Goal: Check status: Check status

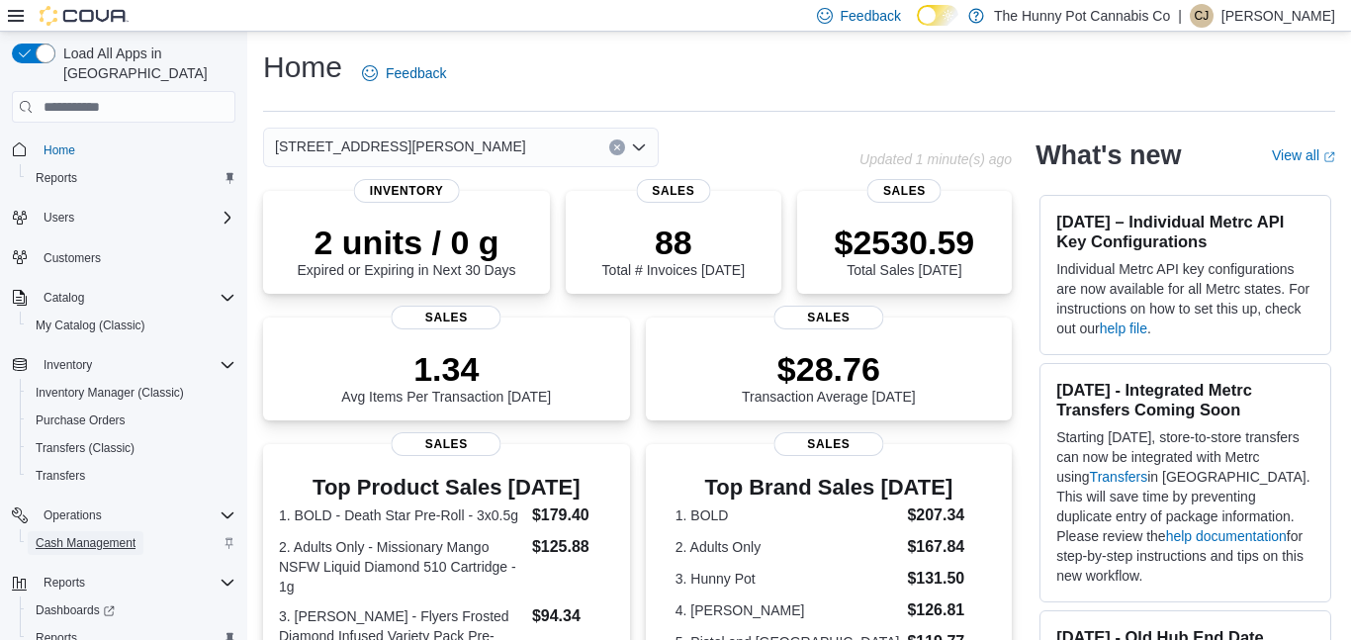
click at [101, 535] on span "Cash Management" at bounding box center [86, 543] width 100 height 16
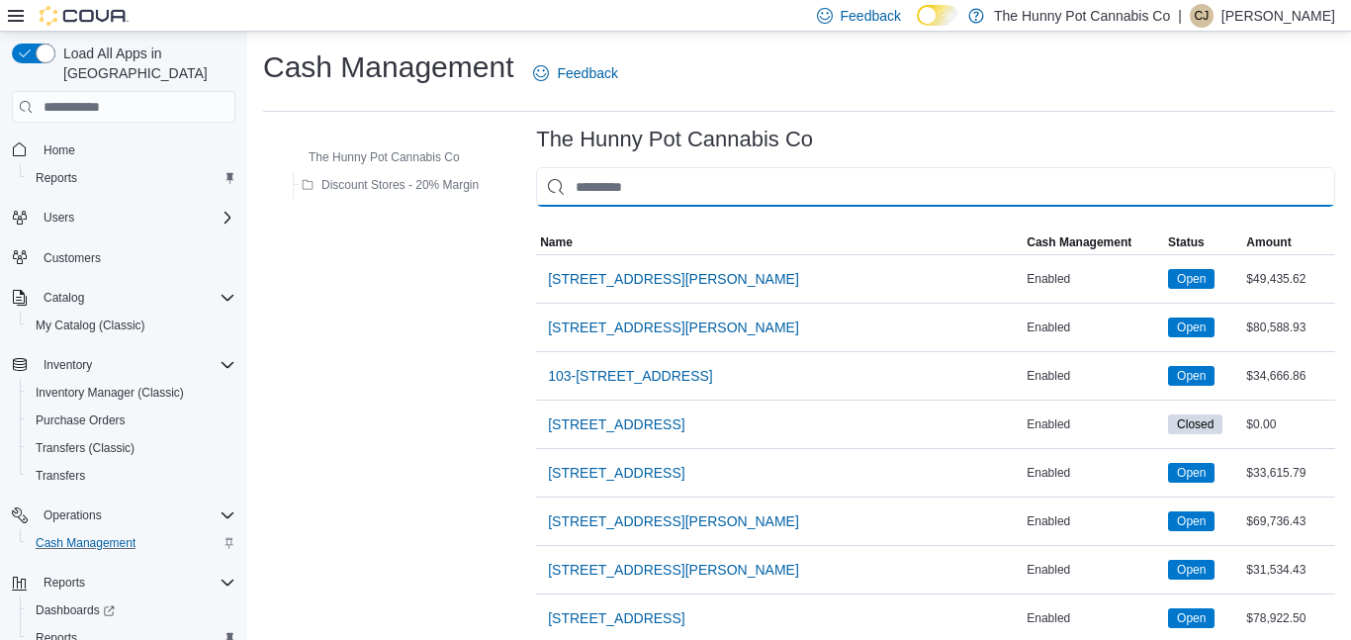
click at [696, 192] on input "This is a search bar. As you type, the results lower in the page will automatic…" at bounding box center [935, 187] width 799 height 40
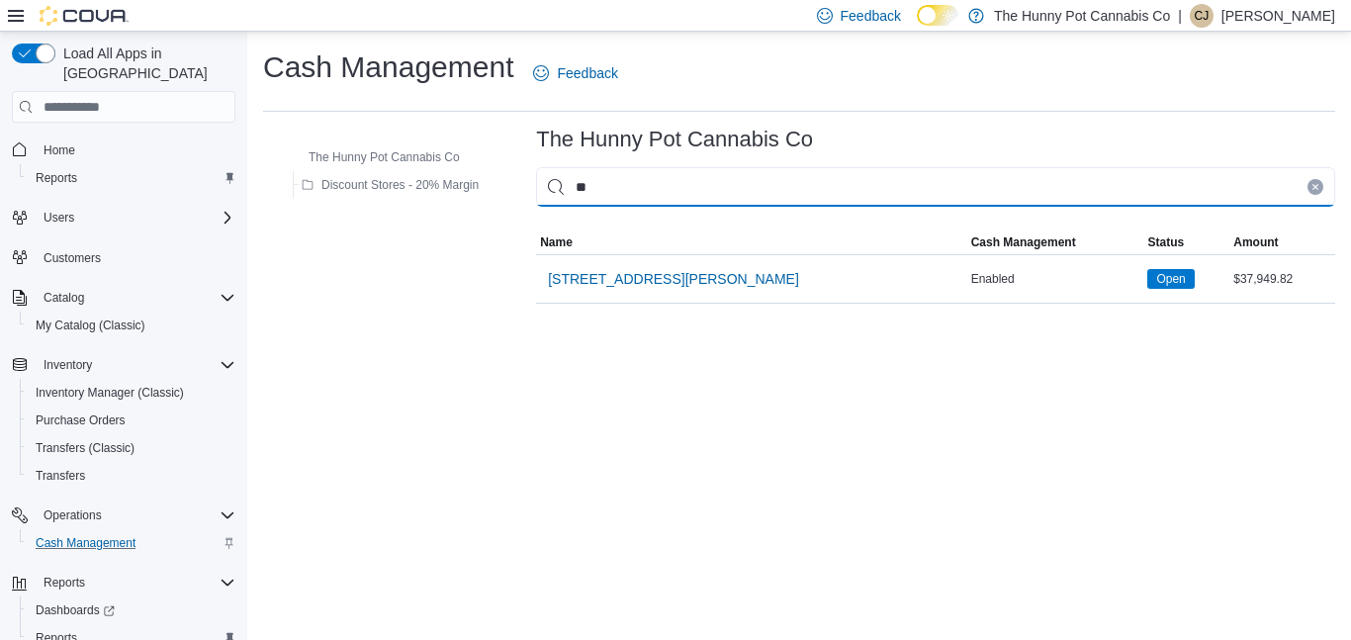
type input "***"
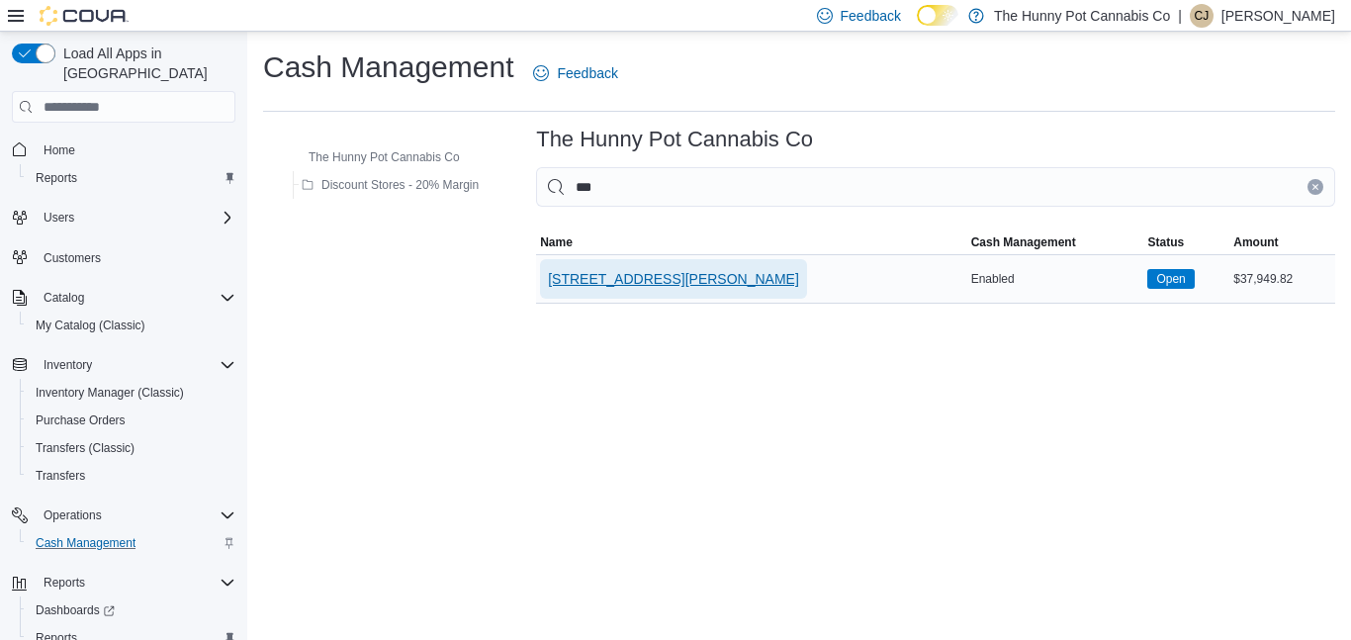
click at [654, 279] on span "[STREET_ADDRESS][PERSON_NAME]" at bounding box center [673, 279] width 251 height 20
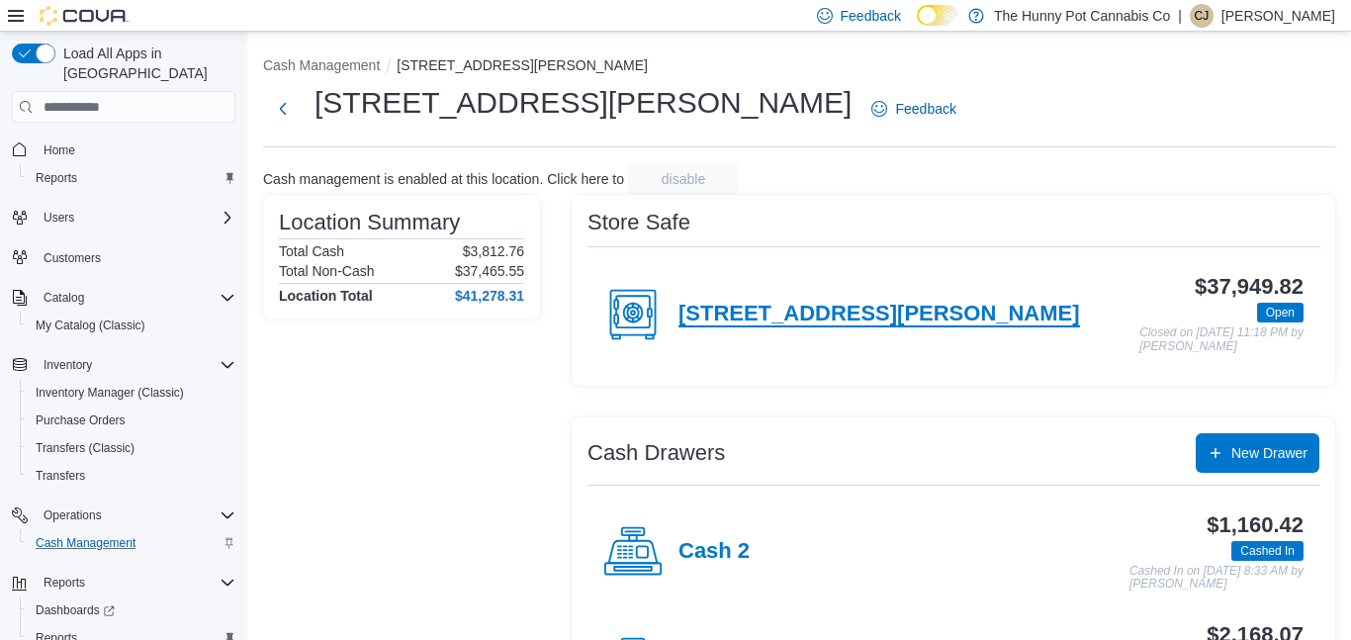
click at [752, 312] on h4 "[STREET_ADDRESS][PERSON_NAME]" at bounding box center [878, 315] width 401 height 26
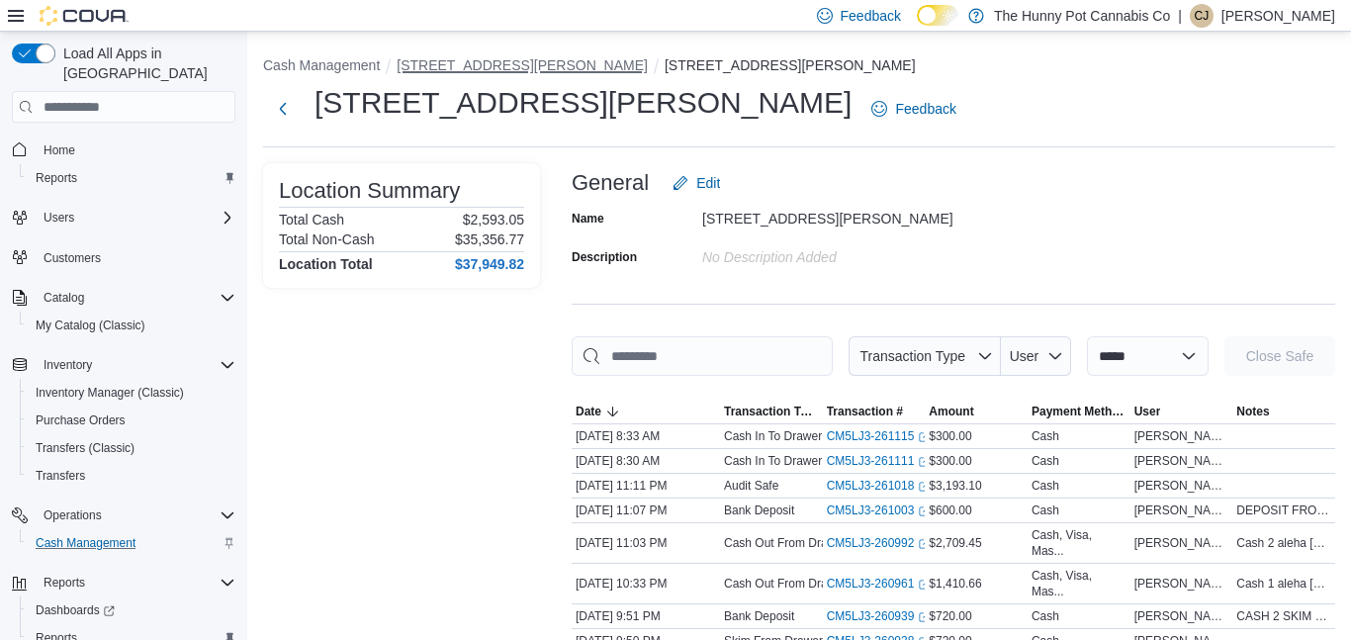
click at [494, 67] on button "[STREET_ADDRESS][PERSON_NAME]" at bounding box center [522, 65] width 251 height 16
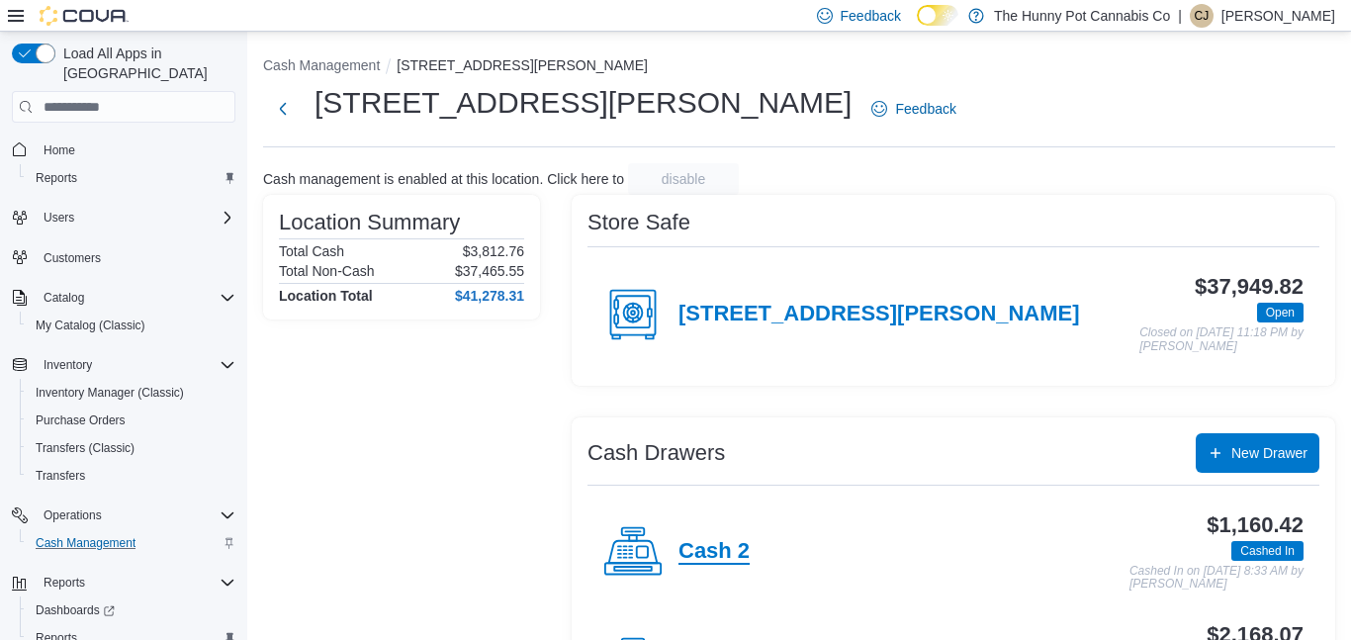
click at [718, 539] on h4 "Cash 2" at bounding box center [713, 552] width 71 height 26
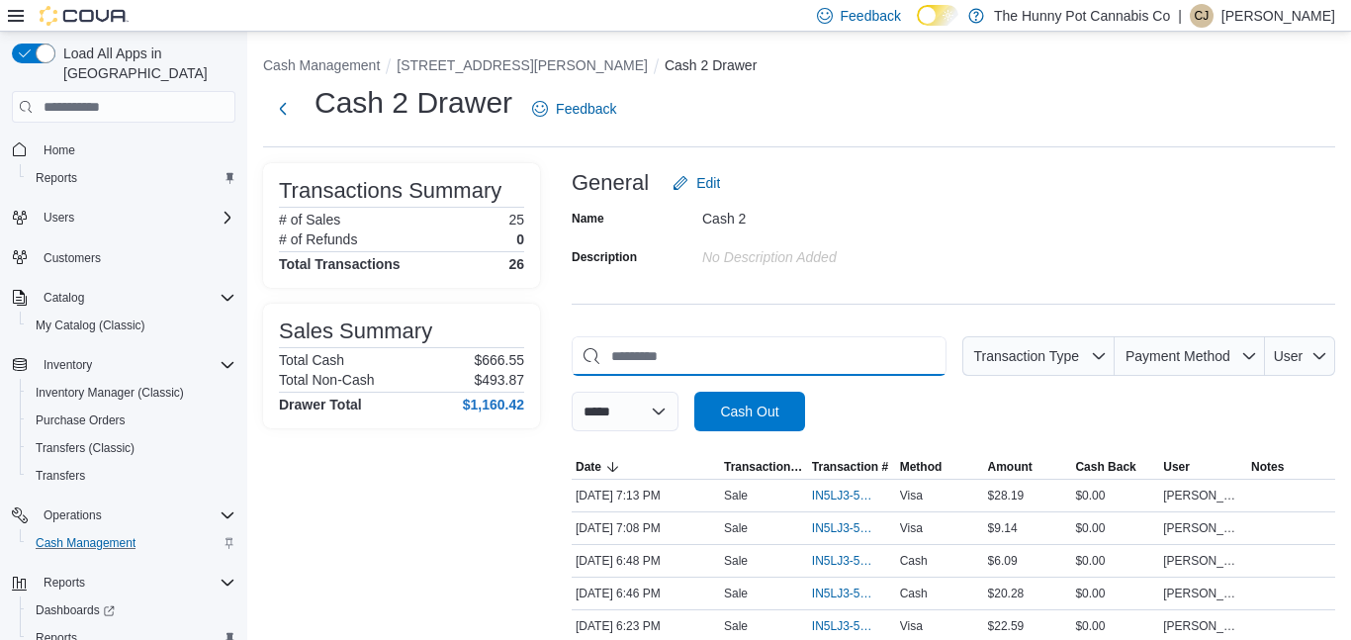
click at [771, 339] on input "This is a search bar. As you type, the results lower in the page will automatic…" at bounding box center [759, 356] width 375 height 40
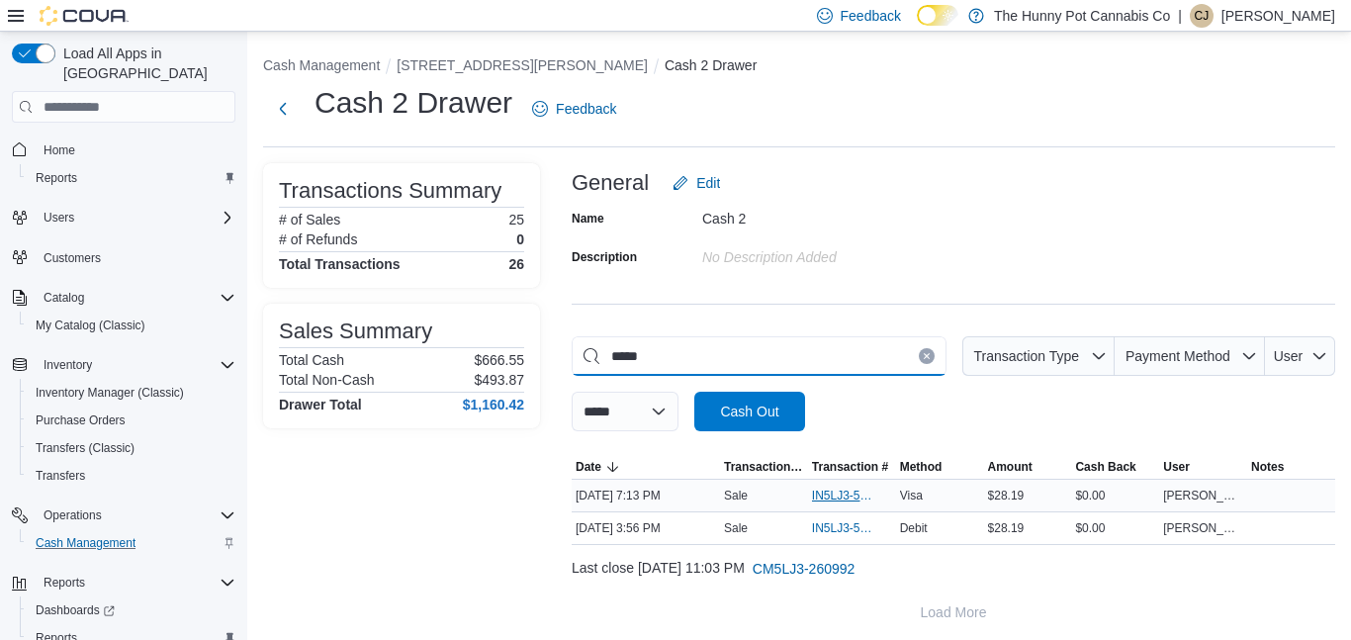
type input "*****"
click at [823, 486] on span "IN5LJ3-5758241" at bounding box center [852, 496] width 80 height 24
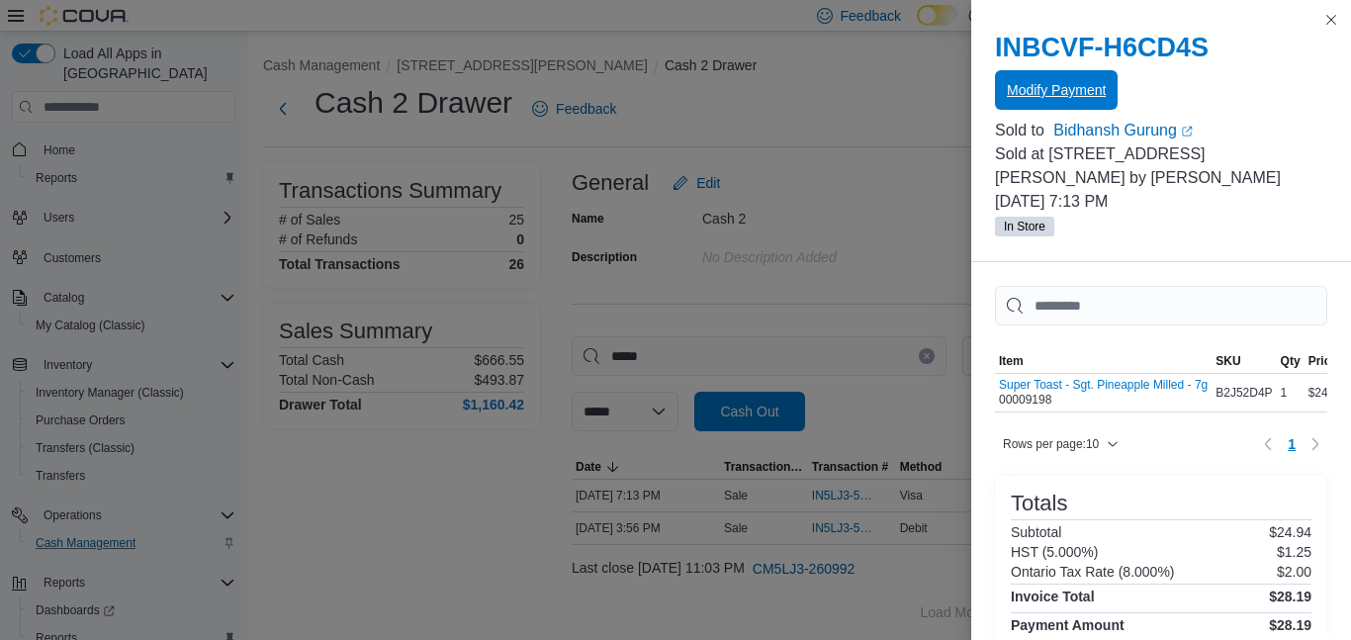
click at [1051, 84] on span "Modify Payment" at bounding box center [1056, 90] width 99 height 20
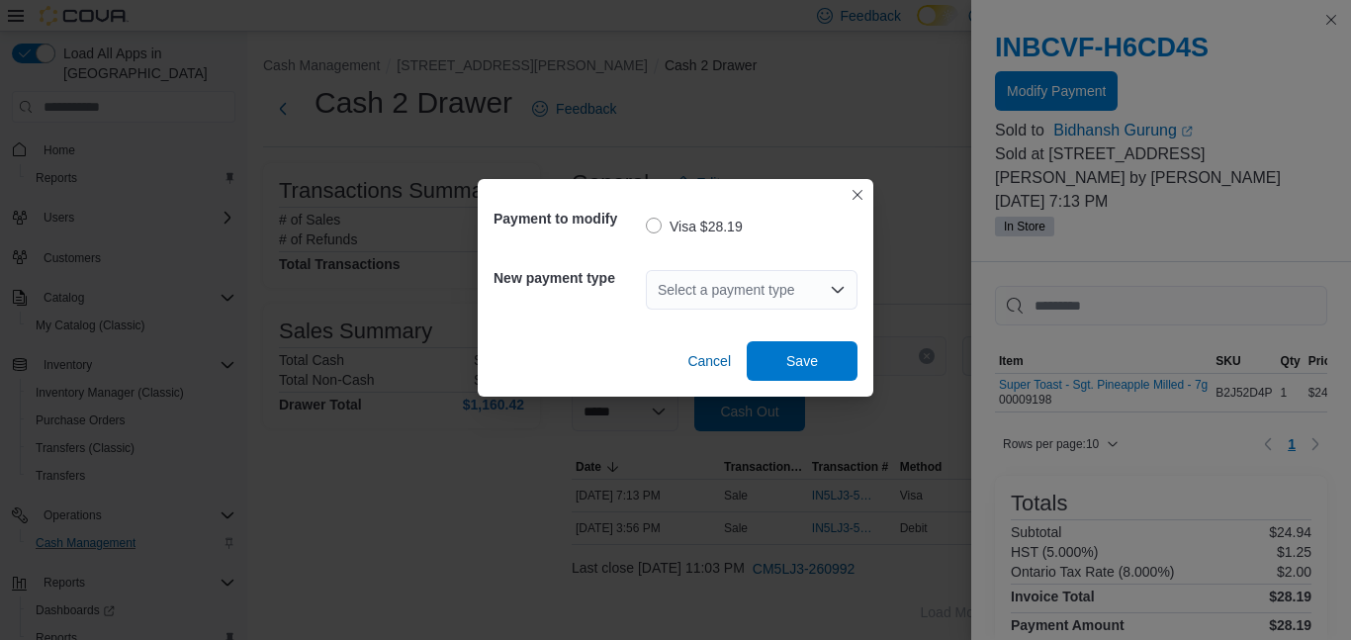
click at [812, 304] on div "Select a payment type" at bounding box center [752, 290] width 212 height 40
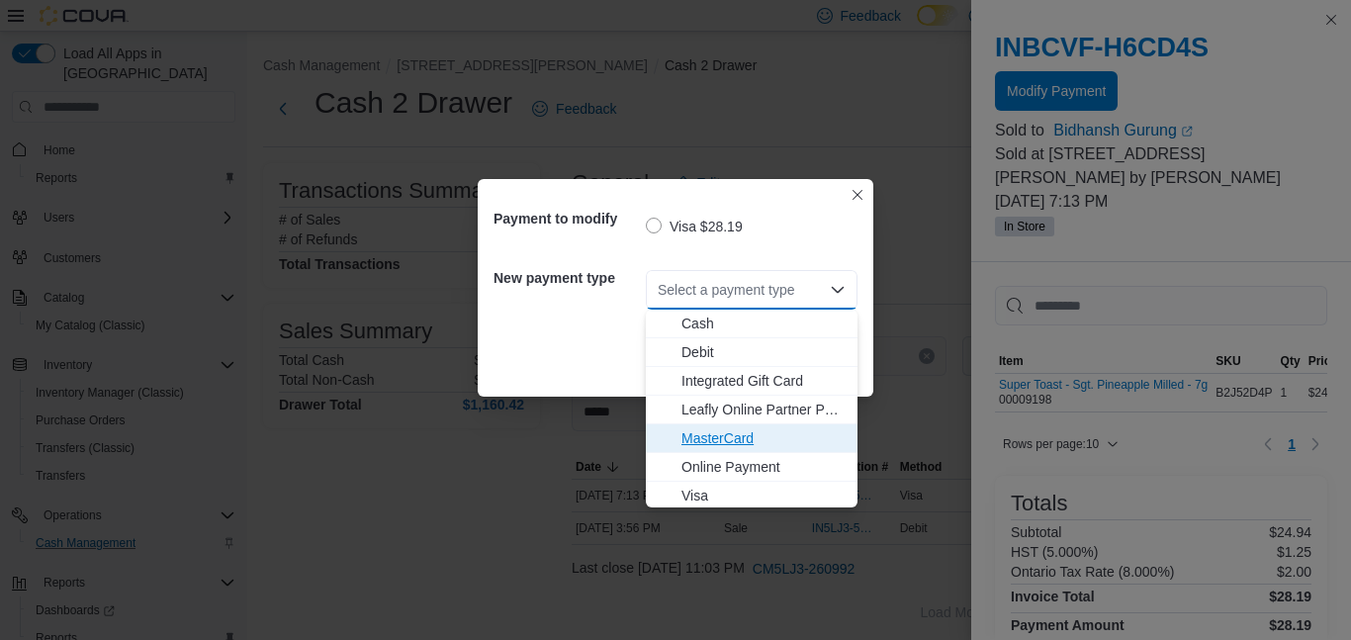
click at [726, 432] on span "MasterCard" at bounding box center [763, 438] width 164 height 20
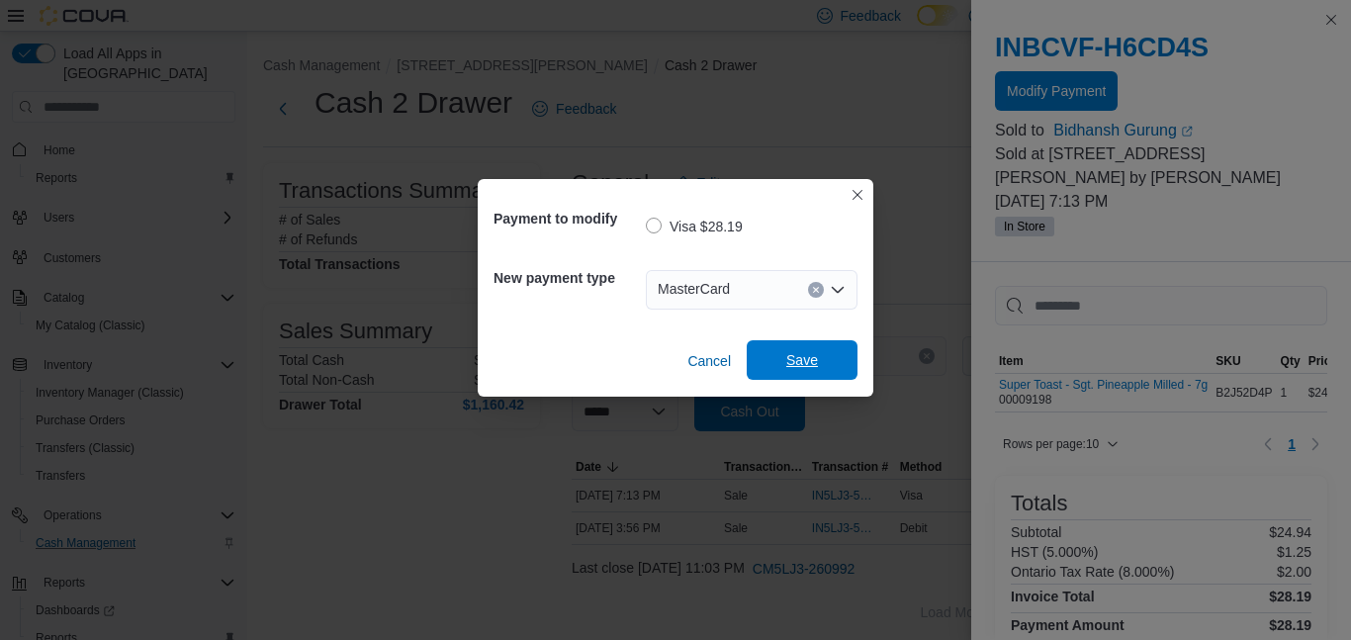
click at [781, 361] on span "Save" at bounding box center [801, 360] width 87 height 40
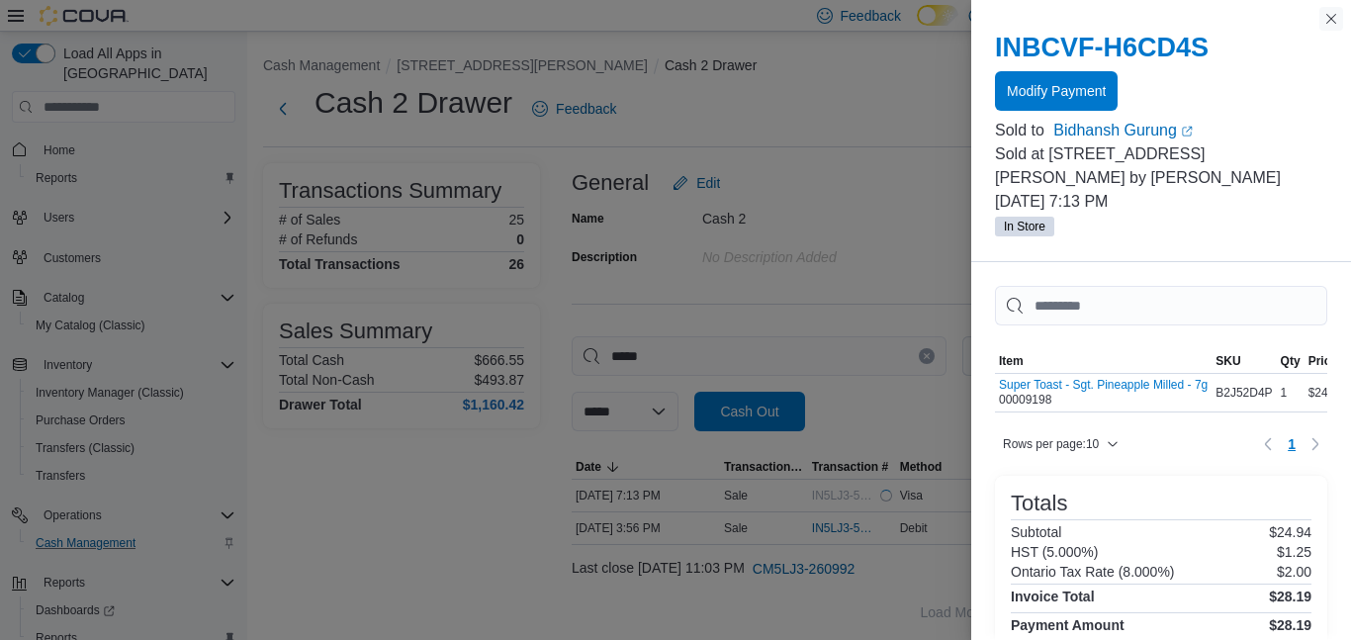
click at [1333, 20] on button "Close this dialog" at bounding box center [1331, 19] width 24 height 24
